Goal: Ask a question: Seek information or help from site administrators or community

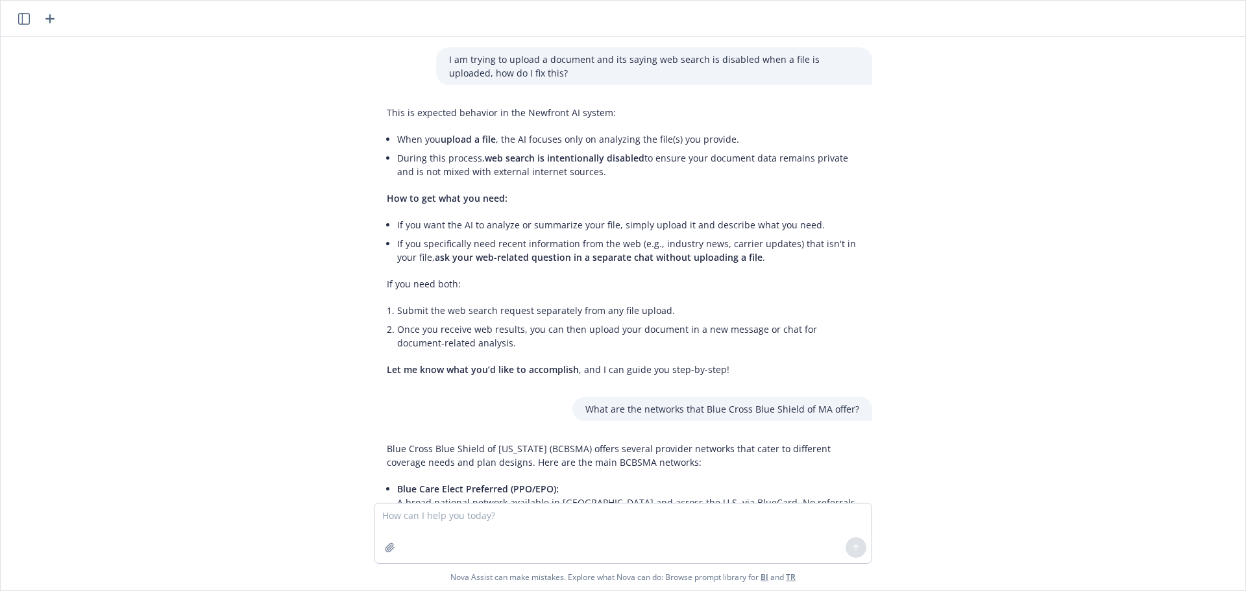
scroll to position [775, 0]
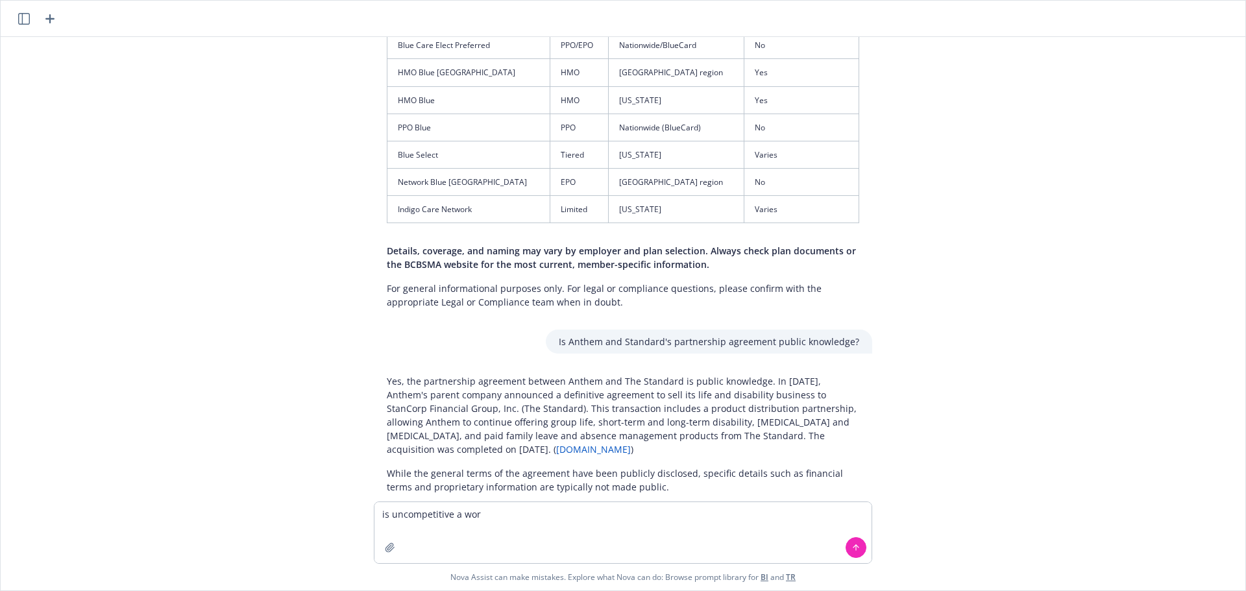
type textarea "is uncompetitive a word"
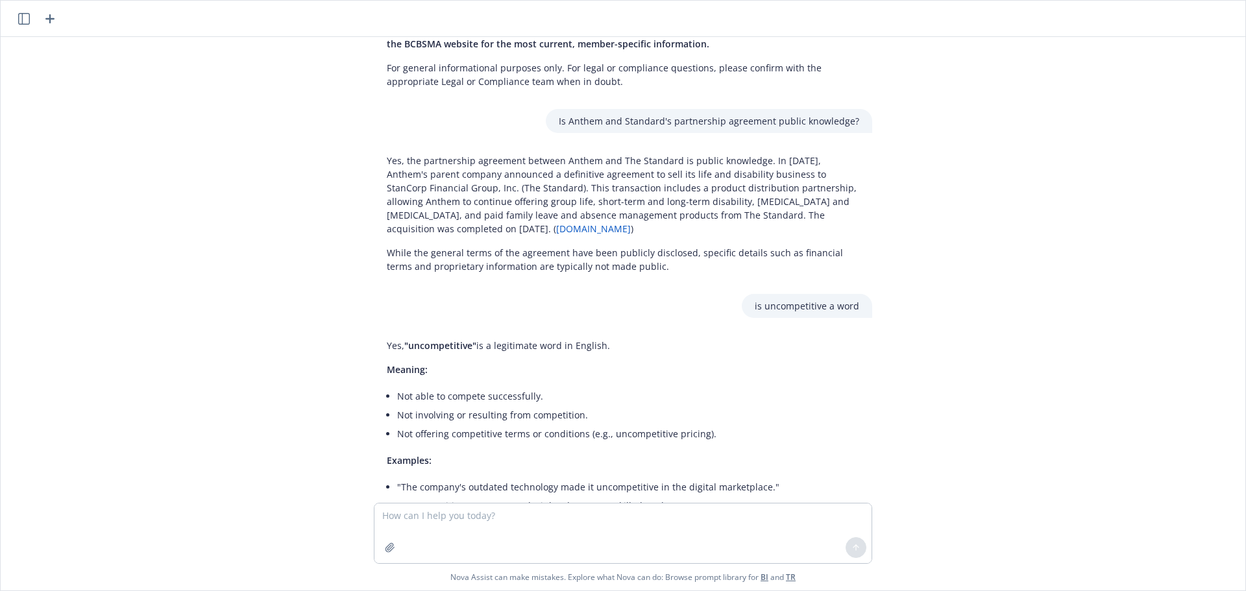
scroll to position [1041, 0]
